Goal: Go to known website: Access a specific website the user already knows

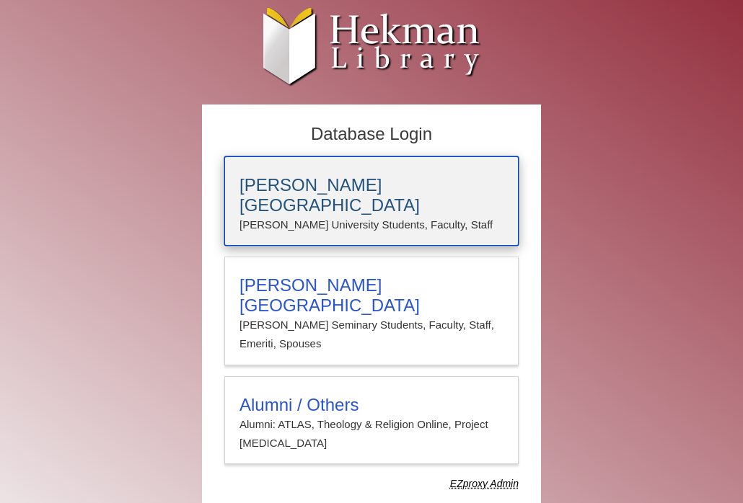
click at [317, 193] on h3 "[PERSON_NAME][GEOGRAPHIC_DATA]" at bounding box center [371, 195] width 264 height 40
click at [283, 182] on h3 "[PERSON_NAME][GEOGRAPHIC_DATA]" at bounding box center [371, 195] width 264 height 40
click at [287, 187] on h3 "[PERSON_NAME][GEOGRAPHIC_DATA]" at bounding box center [371, 195] width 264 height 40
